Goal: Information Seeking & Learning: Find specific fact

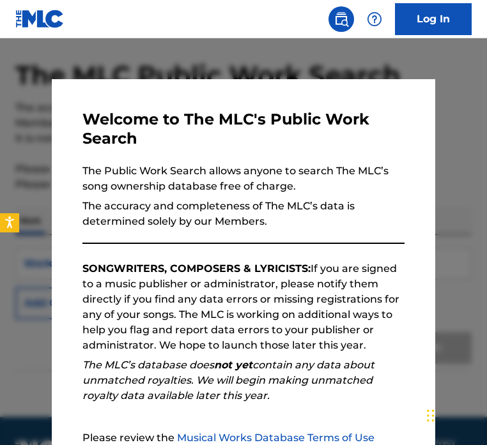
scroll to position [79, 0]
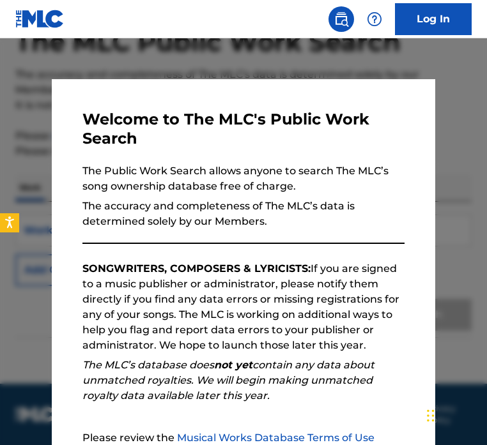
click at [114, 399] on em "The MLC’s database does not yet contain any data about unmatched royalties. We …" at bounding box center [228, 380] width 292 height 43
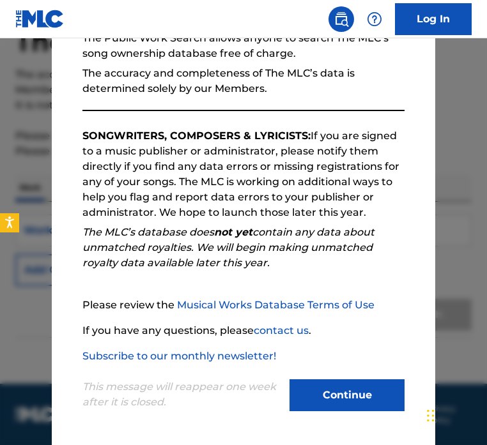
scroll to position [133, 0]
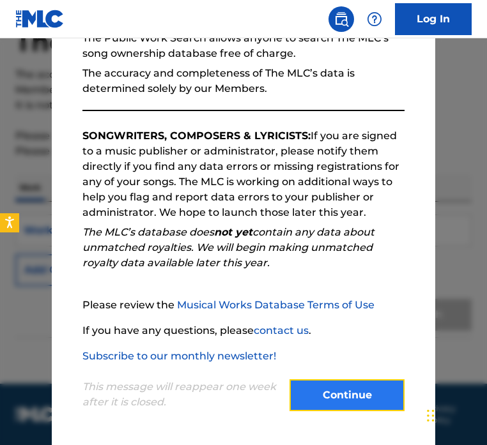
click at [303, 385] on button "Continue" at bounding box center [346, 395] width 115 height 32
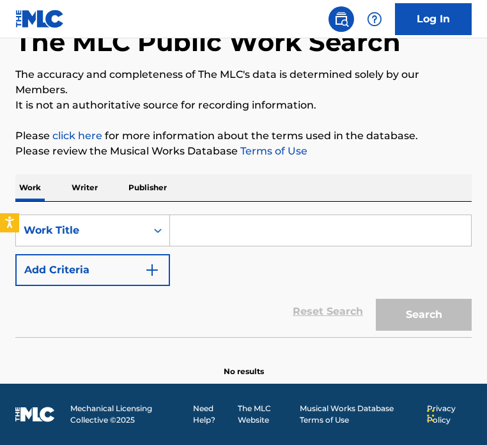
click at [229, 229] on input "Search Form" at bounding box center [320, 230] width 301 height 31
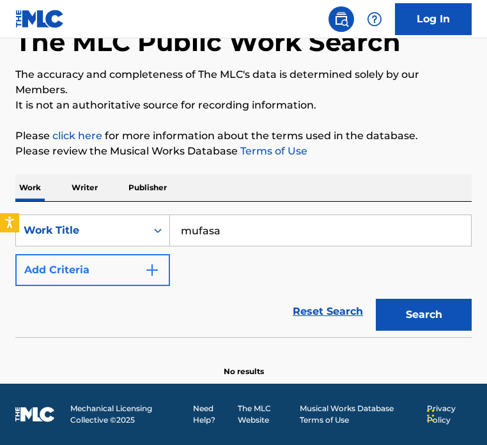
type input "mufasa"
click at [129, 261] on button "Add Criteria" at bounding box center [92, 270] width 155 height 32
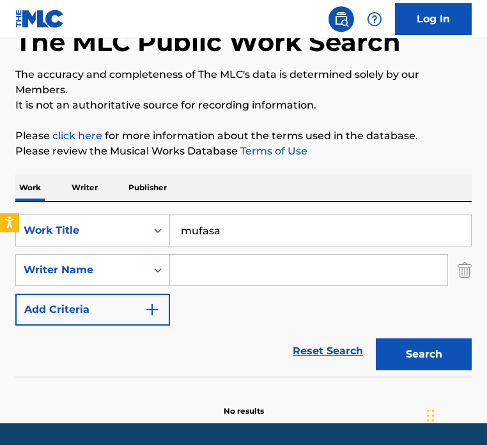
click at [220, 270] on input "Search Form" at bounding box center [308, 270] width 277 height 31
click at [288, 268] on input "[PERSON_NAME]" at bounding box center [308, 270] width 277 height 31
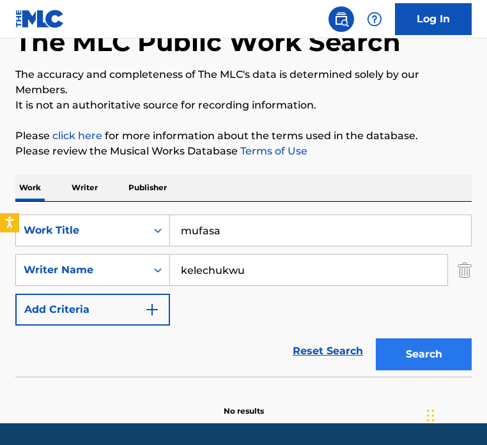
type input "kelechukwu"
click at [433, 365] on button "Search" at bounding box center [423, 354] width 96 height 32
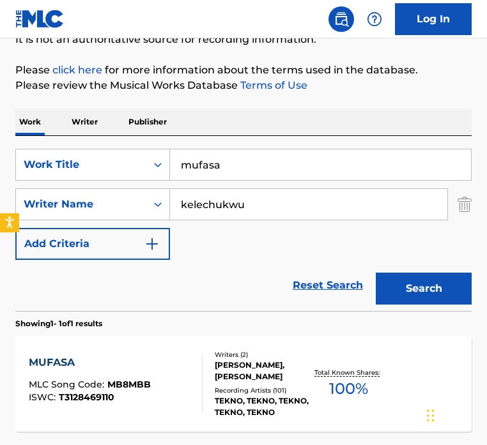
scroll to position [162, 0]
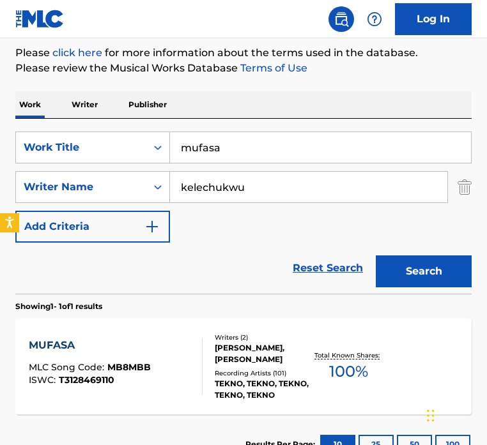
click at [70, 365] on span "MLC Song Code :" at bounding box center [68, 366] width 79 height 11
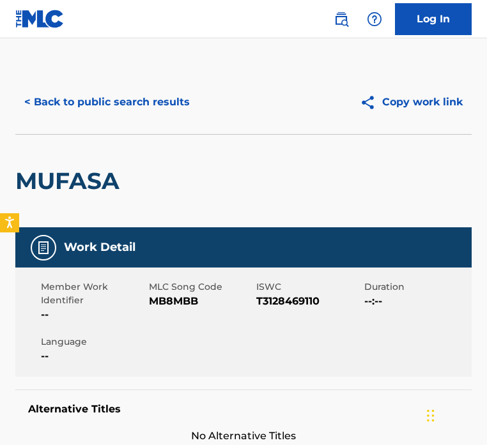
click at [70, 365] on div "Member Work Identifier -- MLC Song Code MB8MBB ISWC T3128469110 Duration --:-- …" at bounding box center [243, 322] width 456 height 109
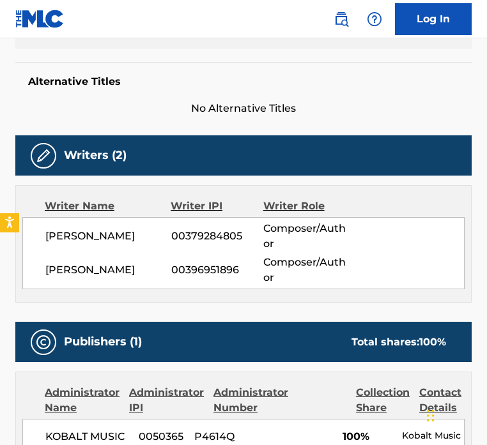
scroll to position [331, 0]
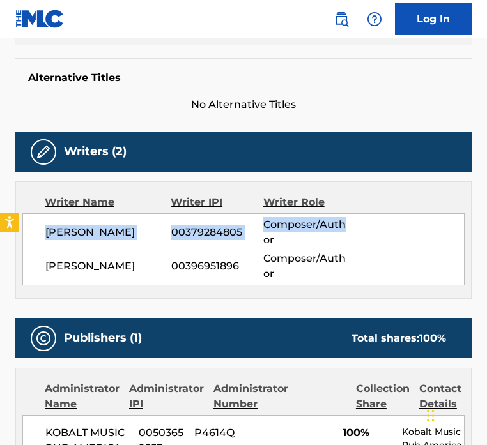
drag, startPoint x: 485, startPoint y: 196, endPoint x: 485, endPoint y: 229, distance: 33.2
click at [386, 273] on div "[PERSON_NAME] 00396951896 Composer/Author" at bounding box center [254, 266] width 418 height 31
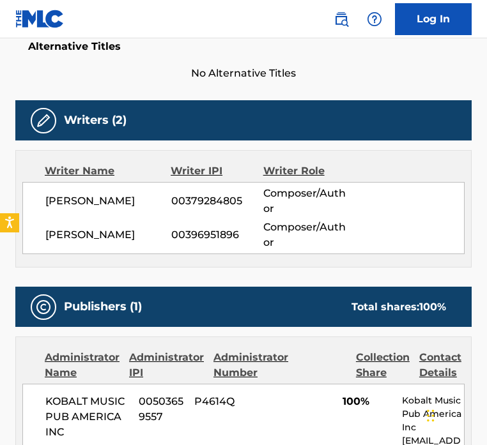
scroll to position [357, 0]
